Goal: Task Accomplishment & Management: Use online tool/utility

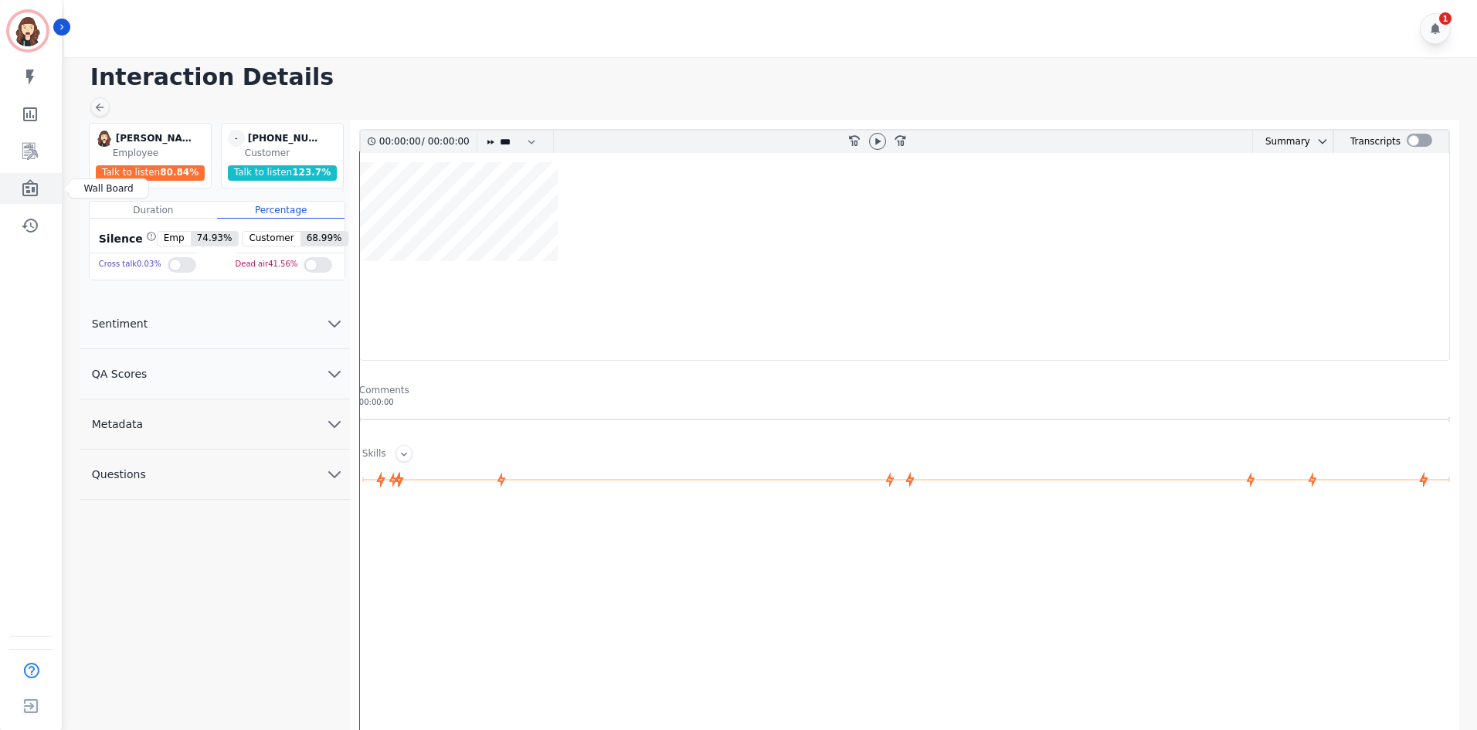
click at [40, 188] on link "Sidebar" at bounding box center [31, 188] width 59 height 31
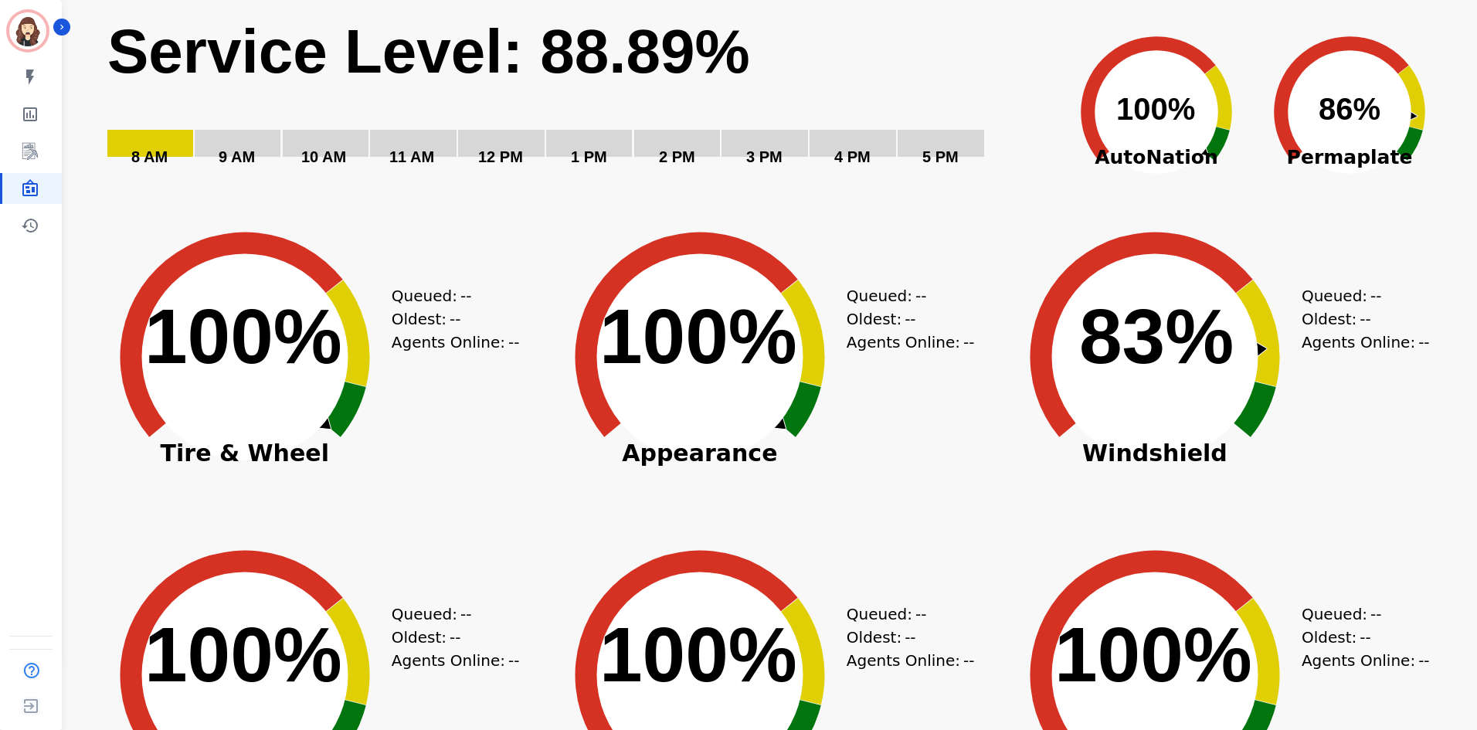
scroll to position [103, 0]
